Goal: Transaction & Acquisition: Purchase product/service

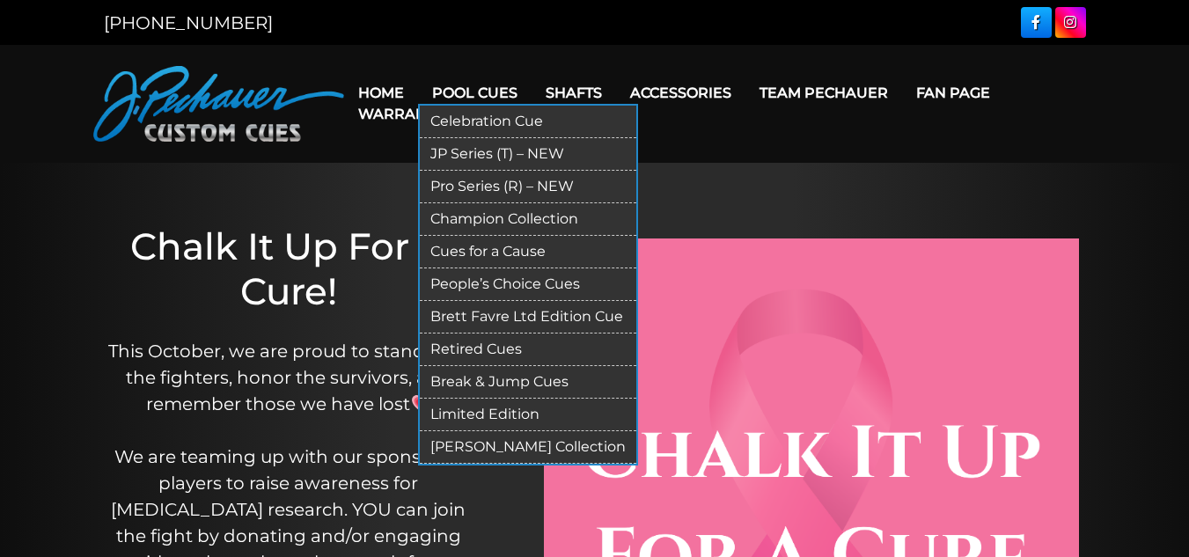
click at [504, 181] on link "Pro Series (R) – NEW" at bounding box center [528, 187] width 217 height 33
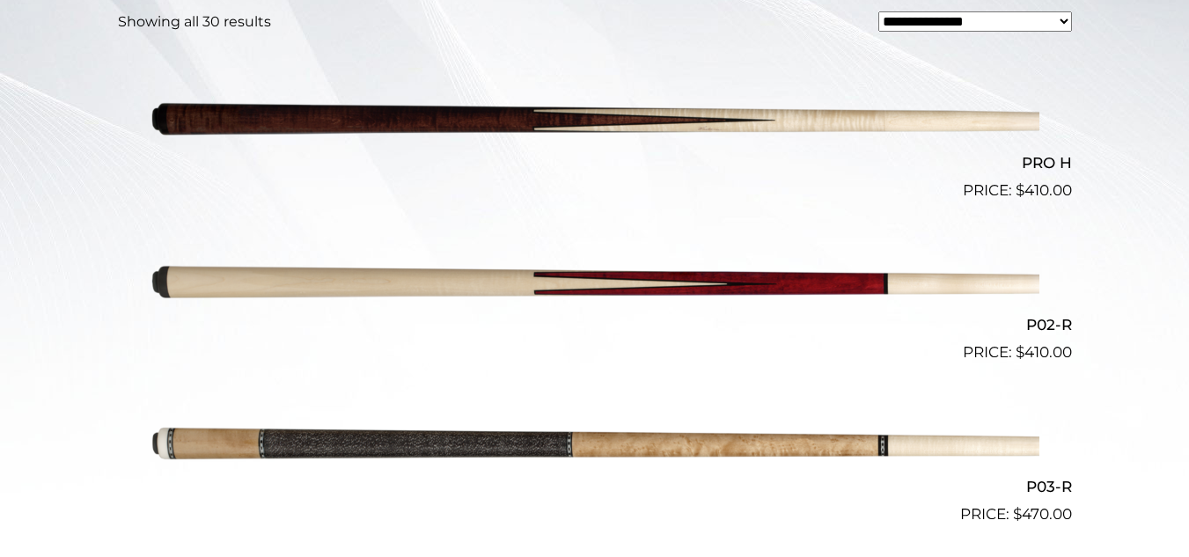
scroll to position [550, 0]
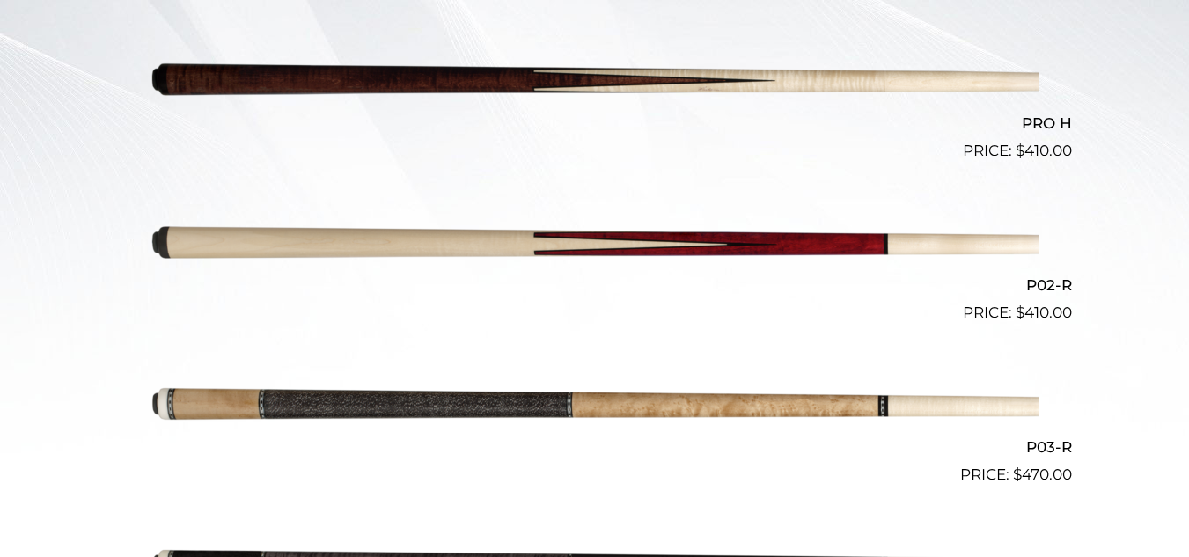
click at [629, 70] on img at bounding box center [595, 81] width 889 height 148
